Goal: Download file/media

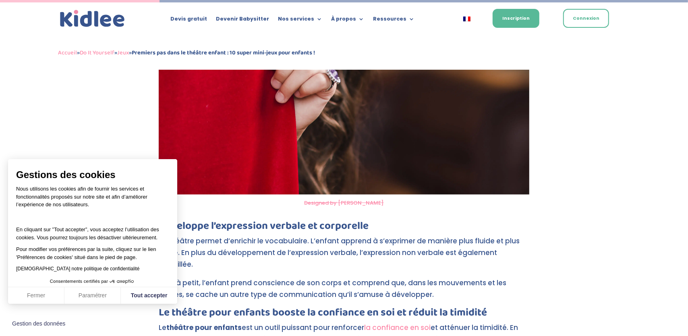
scroll to position [832, 0]
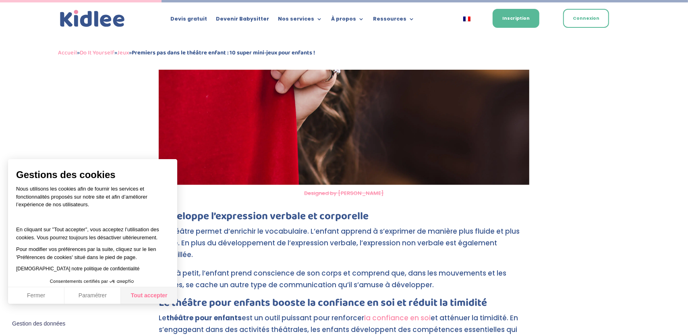
click at [147, 288] on button "Tout accepter" at bounding box center [149, 295] width 56 height 17
checkbox input "true"
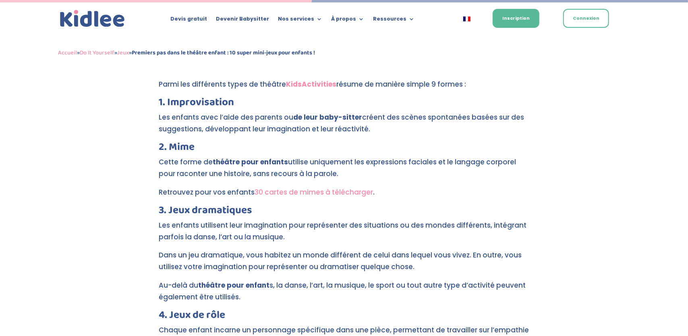
scroll to position [1616, 0]
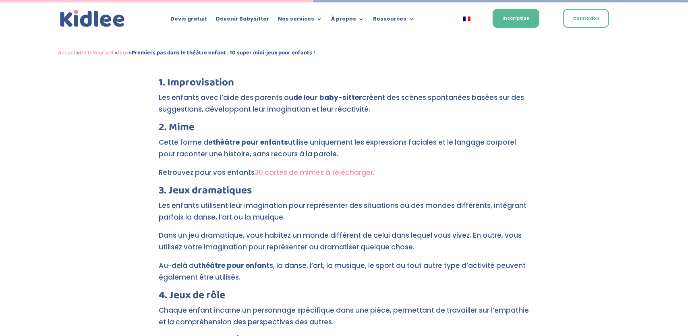
click at [313, 167] on link "30 cartes de mimes à télécharger" at bounding box center [313, 172] width 118 height 10
